Goal: Information Seeking & Learning: Learn about a topic

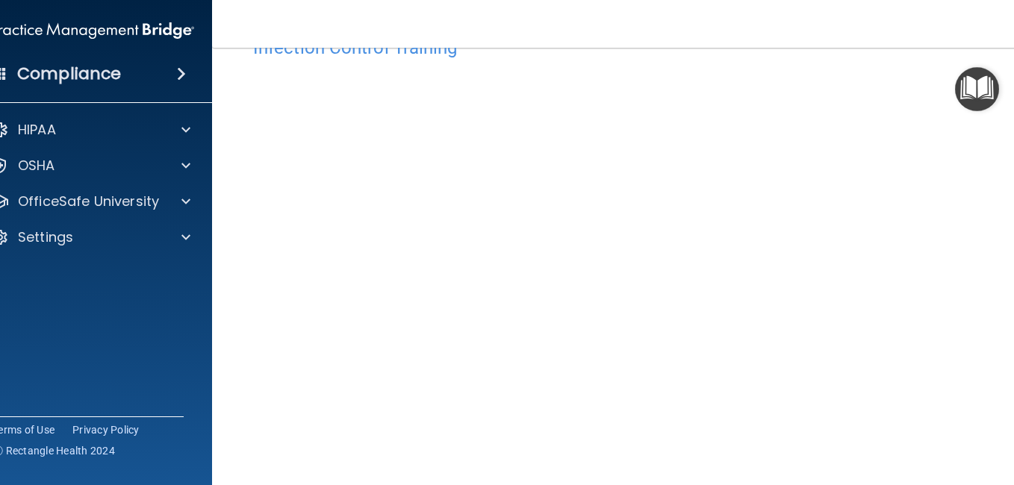
scroll to position [75, 0]
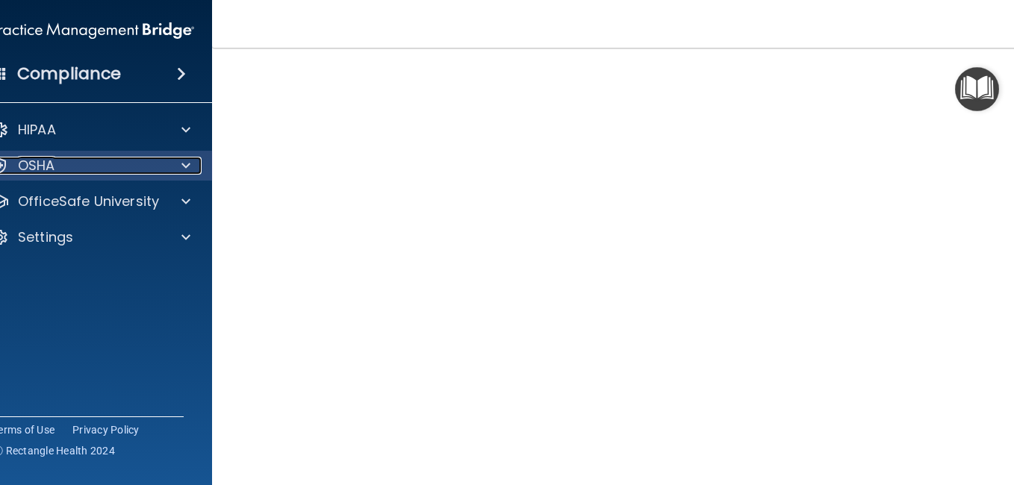
click at [175, 175] on div "OSHA" at bounding box center [93, 166] width 240 height 30
click at [181, 167] on span at bounding box center [185, 166] width 9 height 18
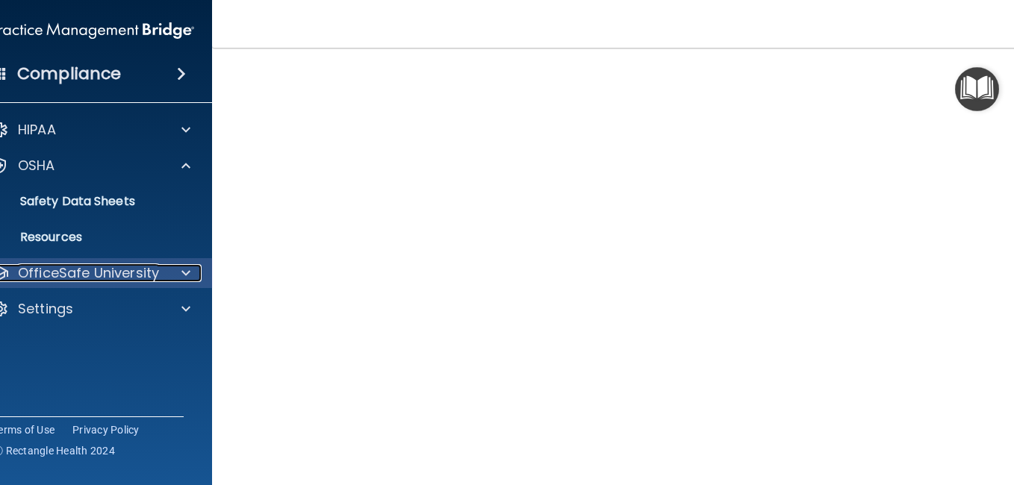
click at [168, 273] on div at bounding box center [183, 273] width 37 height 18
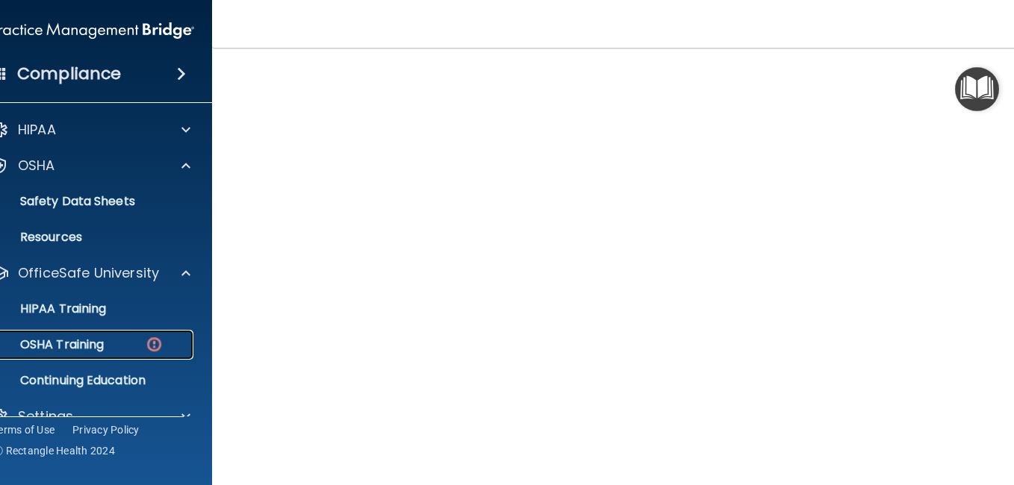
click at [158, 349] on div "OSHA Training" at bounding box center [85, 345] width 204 height 15
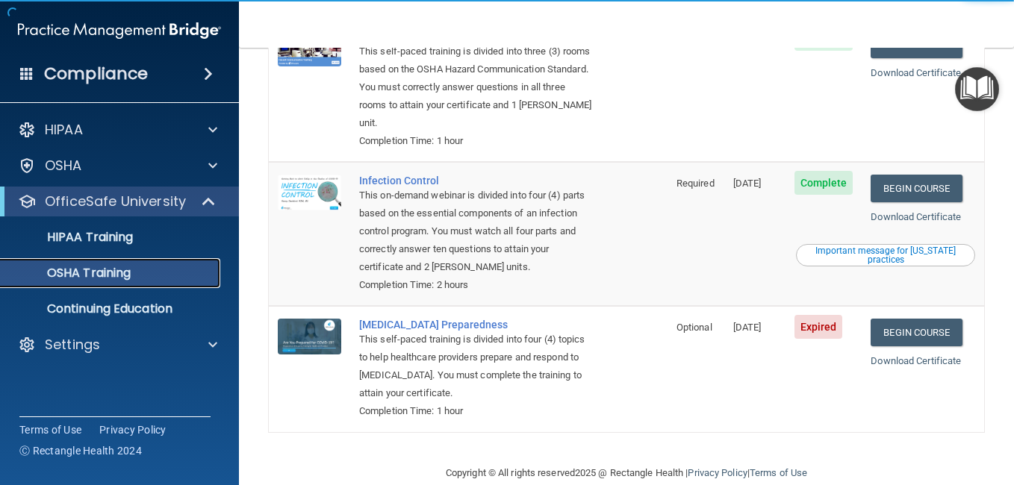
scroll to position [339, 0]
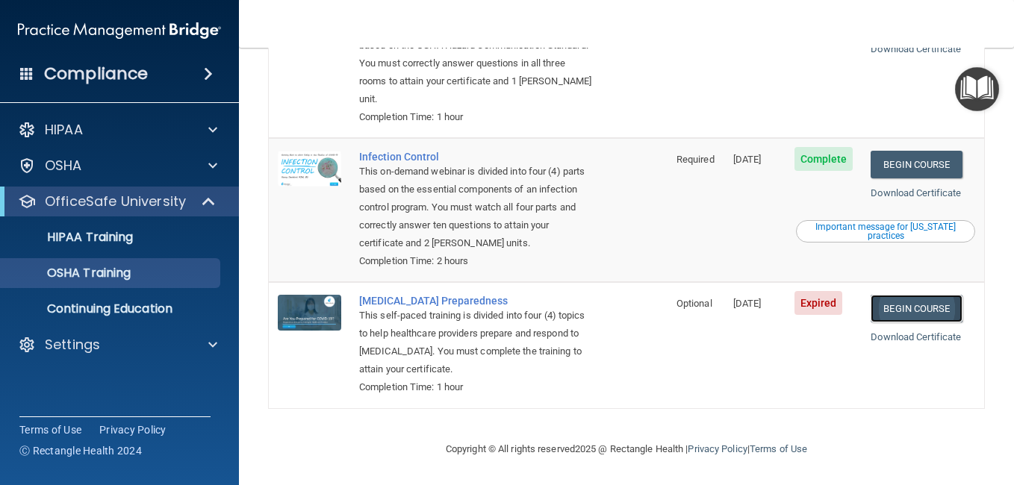
click at [909, 305] on link "Begin Course" at bounding box center [916, 309] width 91 height 28
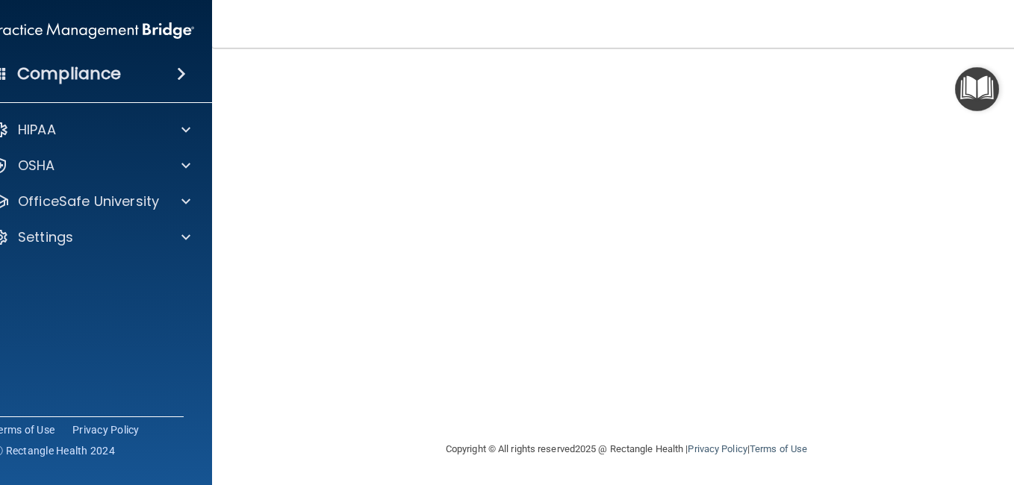
scroll to position [42, 0]
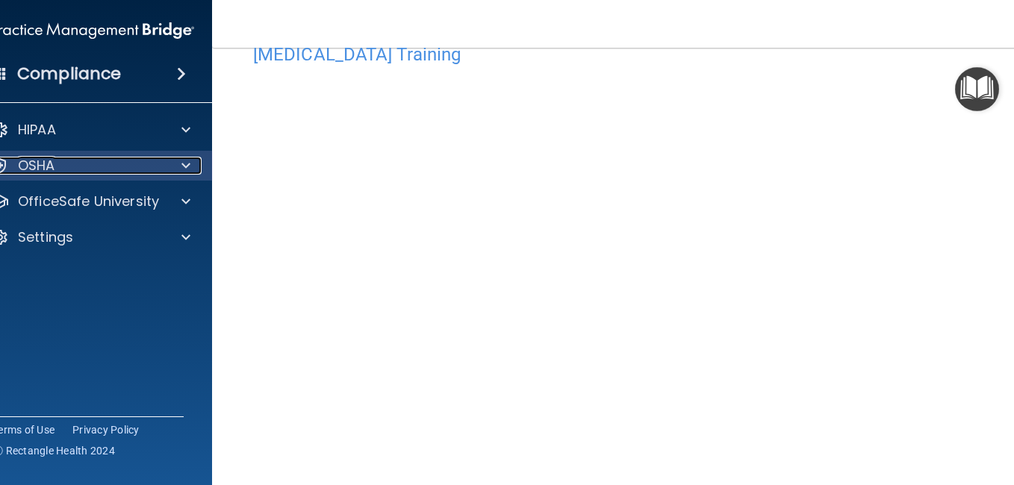
click at [170, 162] on div at bounding box center [183, 166] width 37 height 18
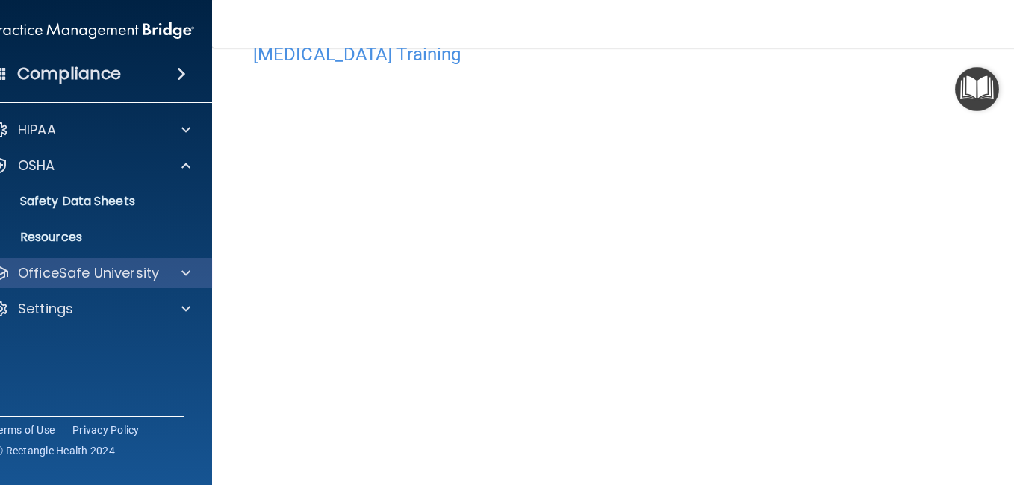
click at [178, 285] on div "OfficeSafe University" at bounding box center [93, 273] width 240 height 30
click at [181, 279] on span at bounding box center [185, 273] width 9 height 18
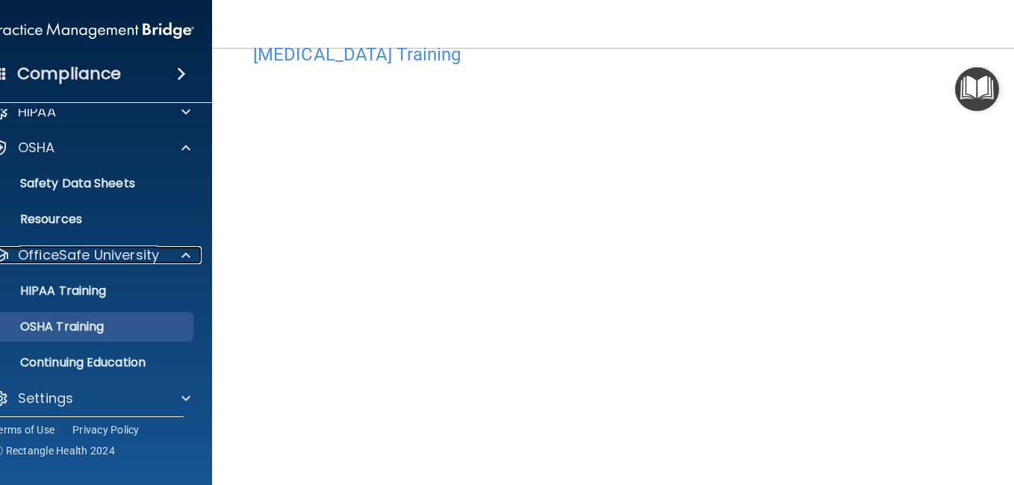
scroll to position [27, 0]
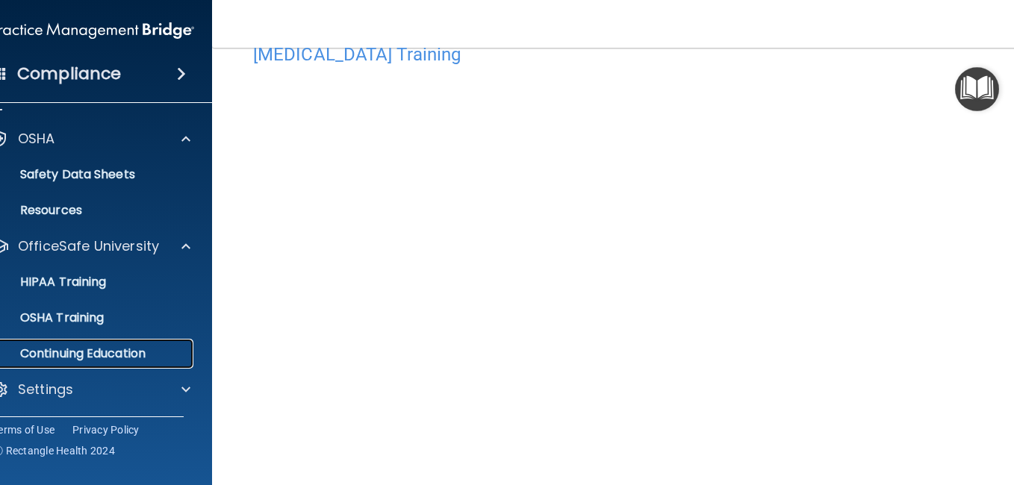
click at [131, 347] on p "Continuing Education" at bounding box center [85, 353] width 204 height 15
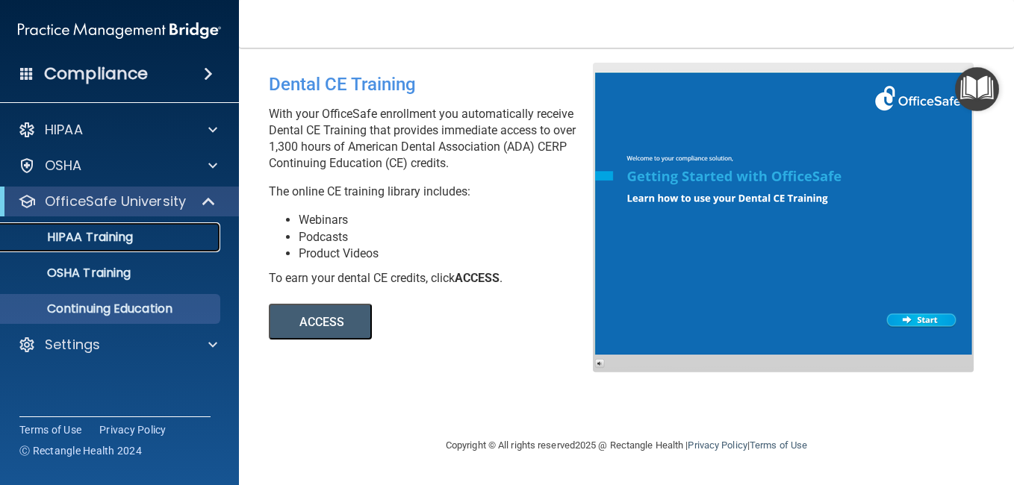
click at [167, 246] on link "HIPAA Training" at bounding box center [102, 238] width 235 height 30
